Goal: Navigation & Orientation: Find specific page/section

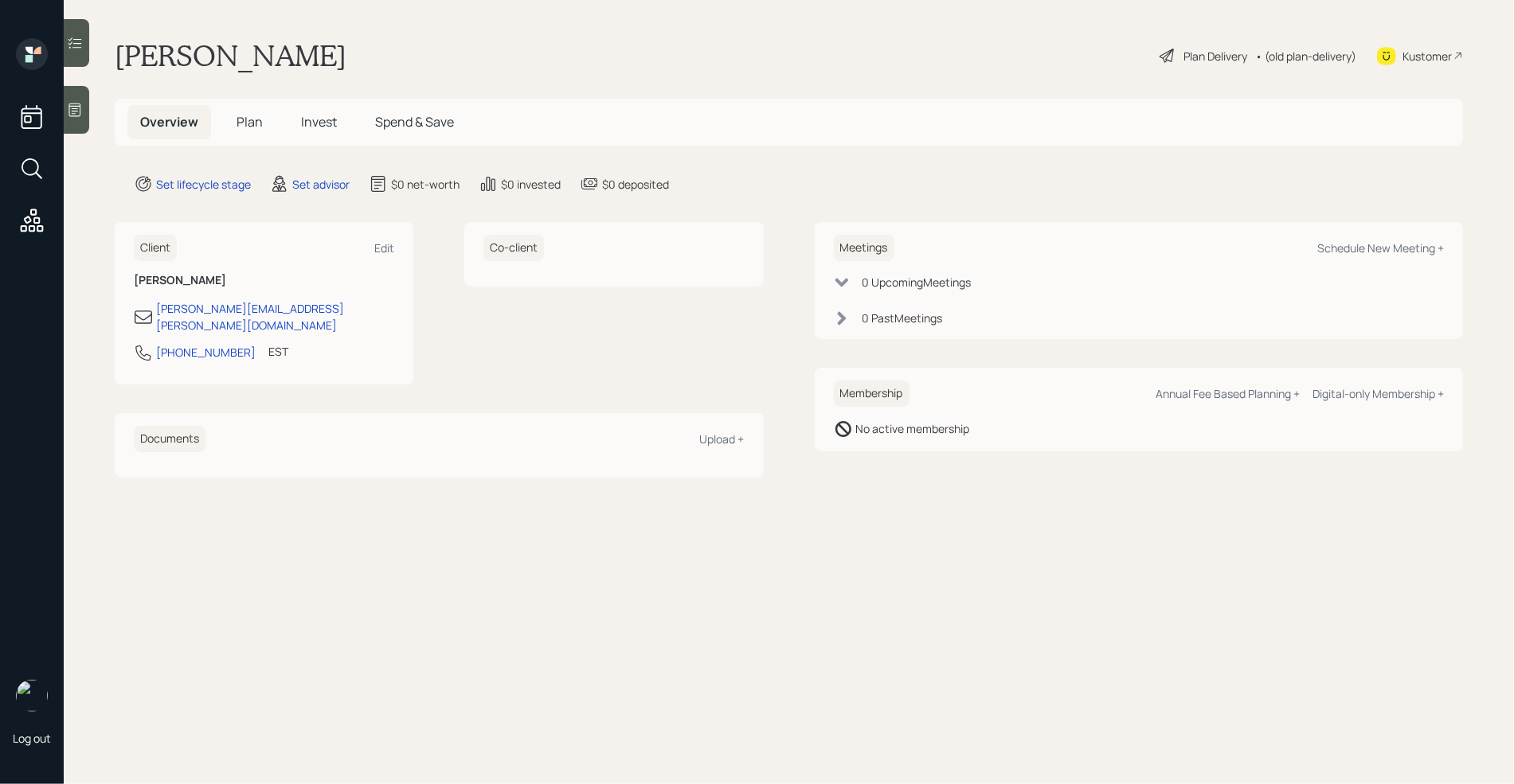
click at [1419, 57] on div "Kustomer" at bounding box center [1427, 56] width 49 height 16
